Goal: Check status

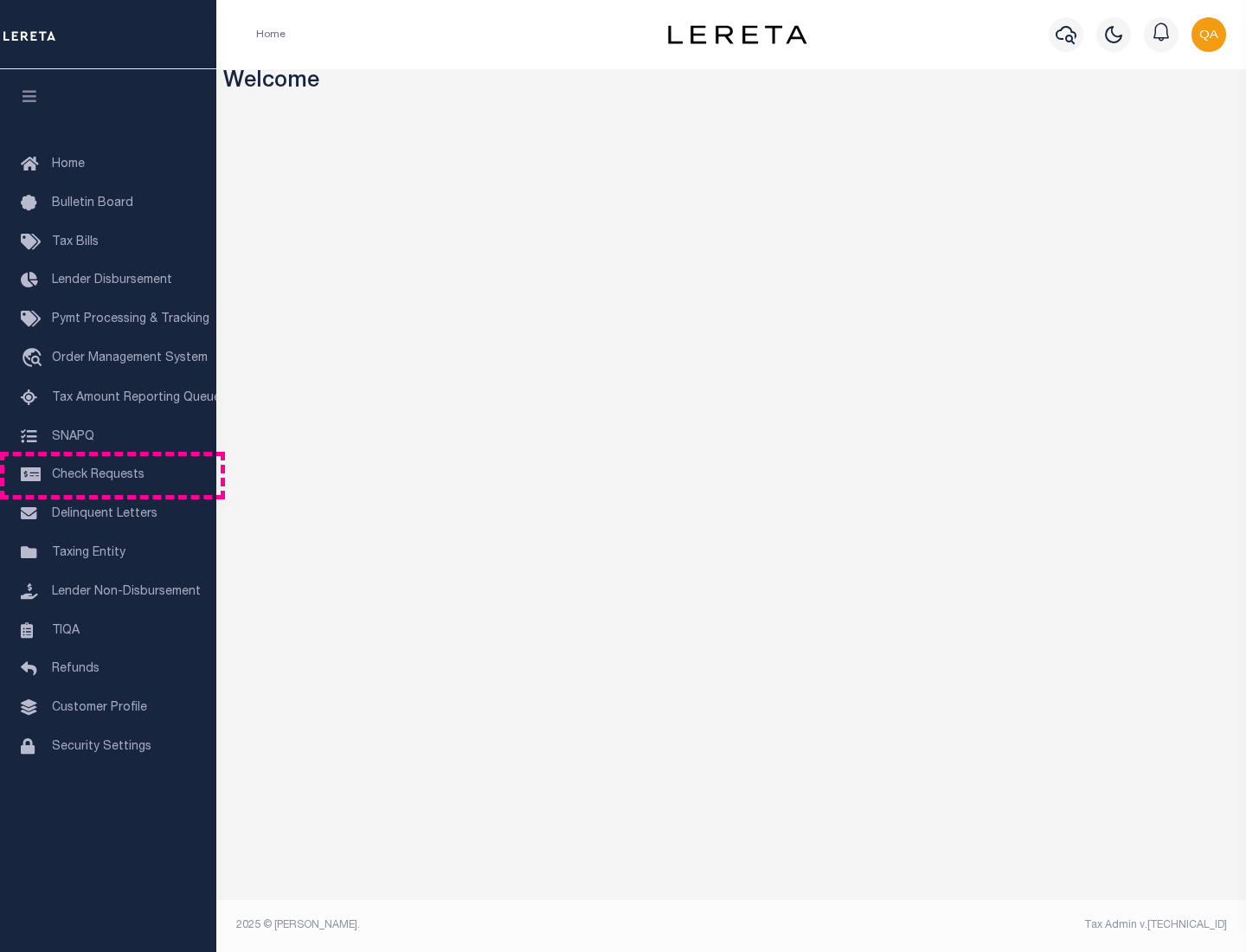
click at [108, 475] on span "Check Requests" at bounding box center [98, 475] width 92 height 12
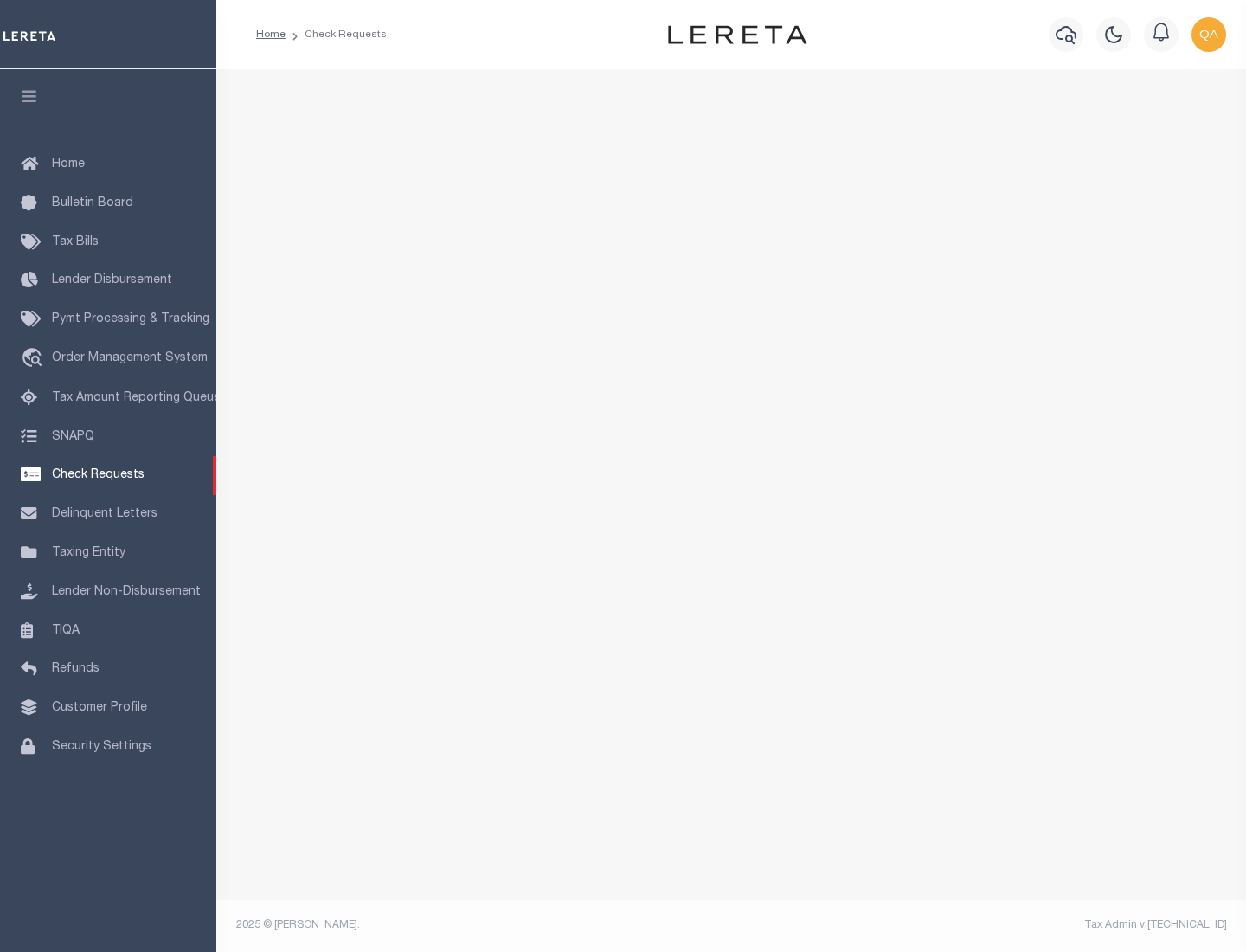
select select "50"
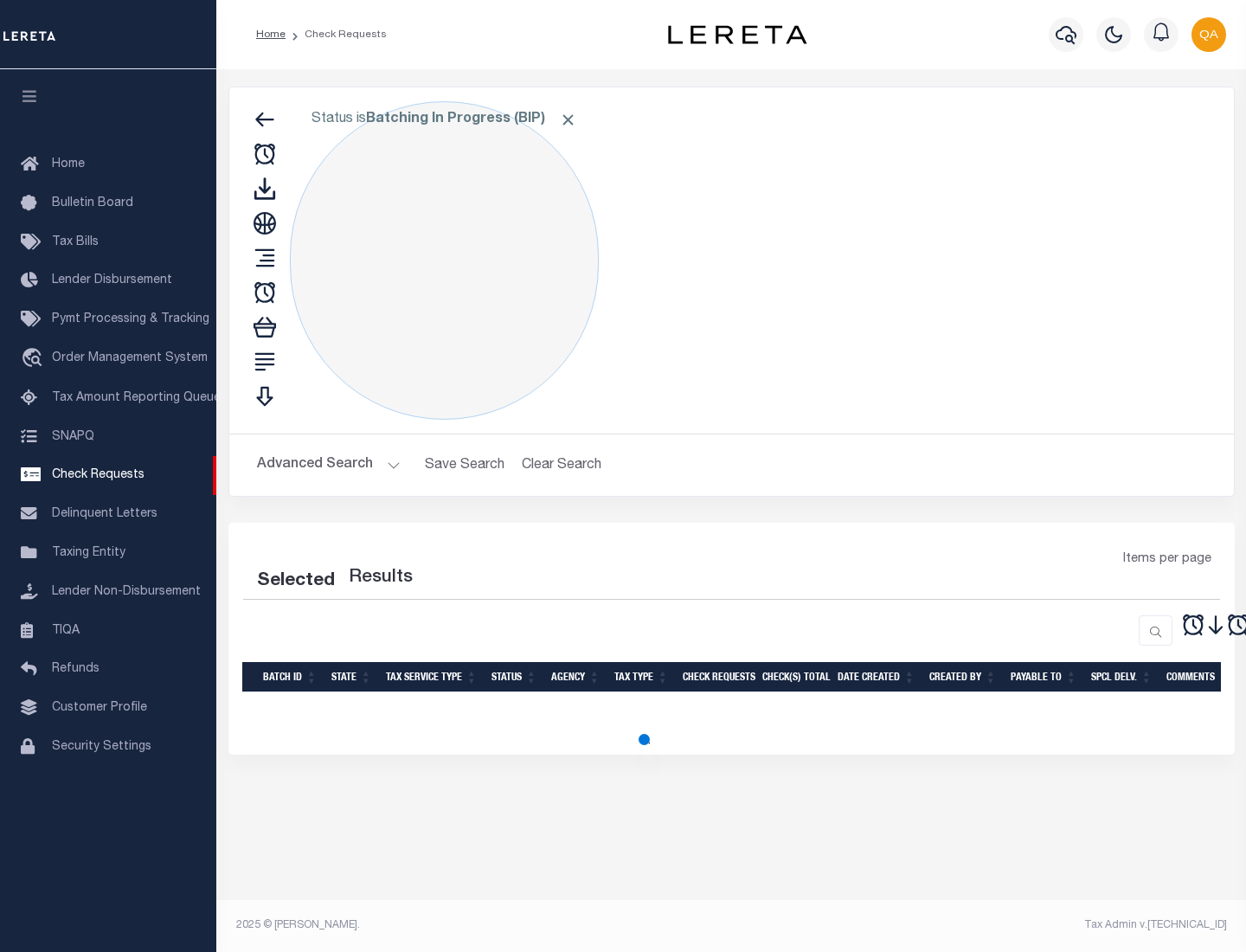
select select "50"
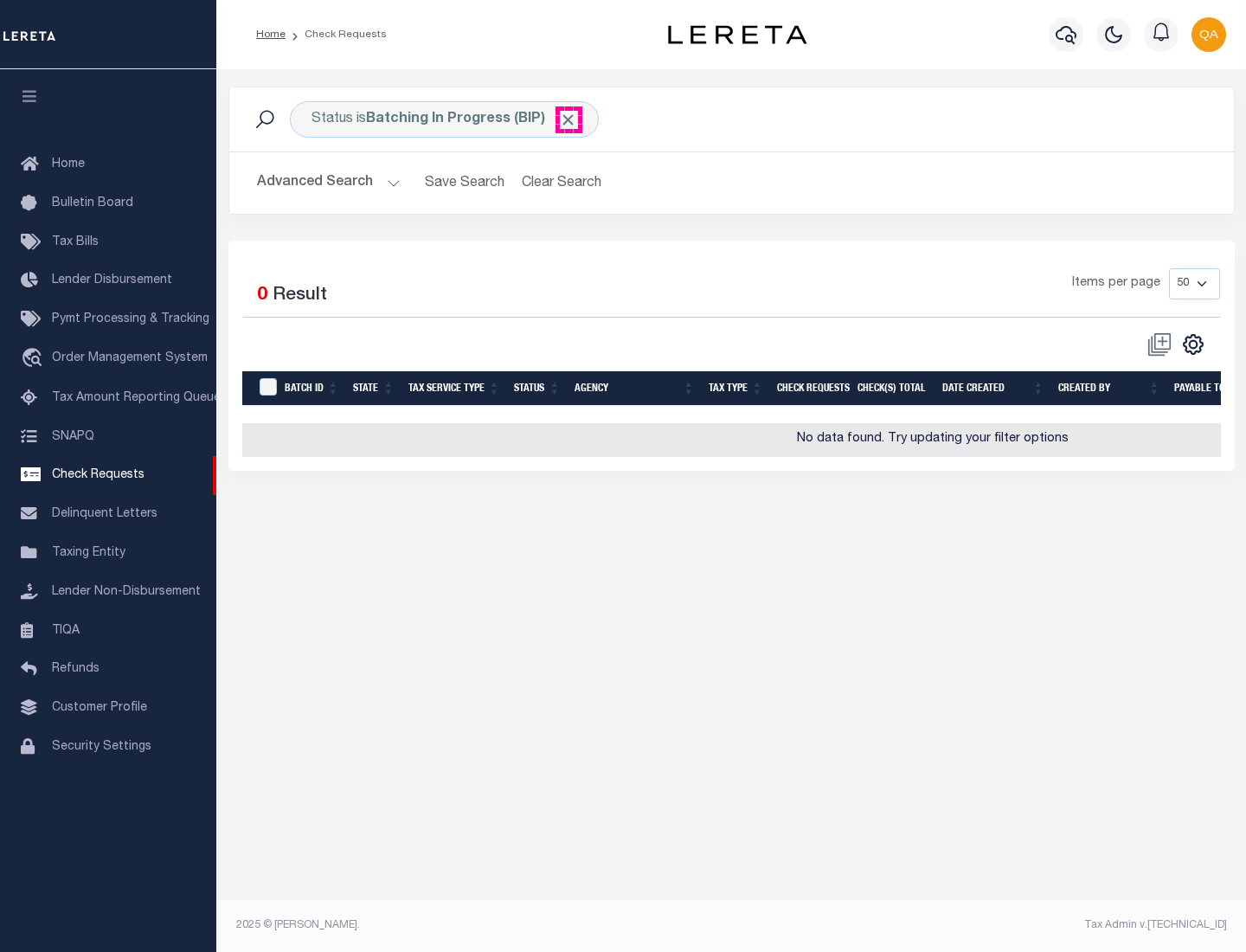
click at [568, 120] on span "Click to Remove" at bounding box center [568, 120] width 18 height 18
